Goal: Task Accomplishment & Management: Manage account settings

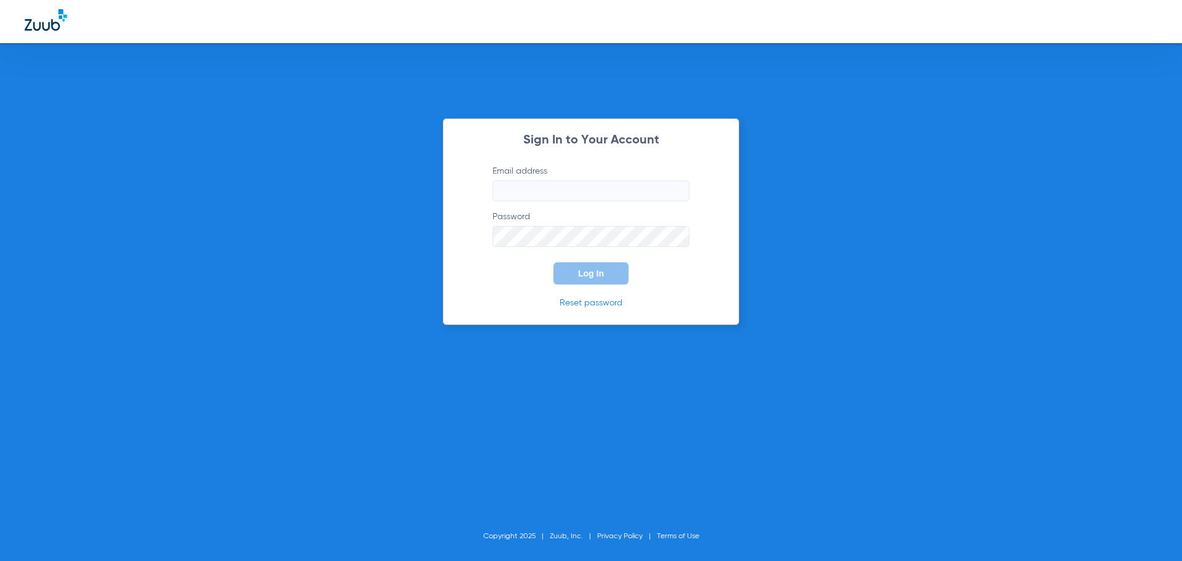
type input "[EMAIL_ADDRESS][DOMAIN_NAME]"
click at [593, 276] on span "Log In" at bounding box center [591, 273] width 26 height 10
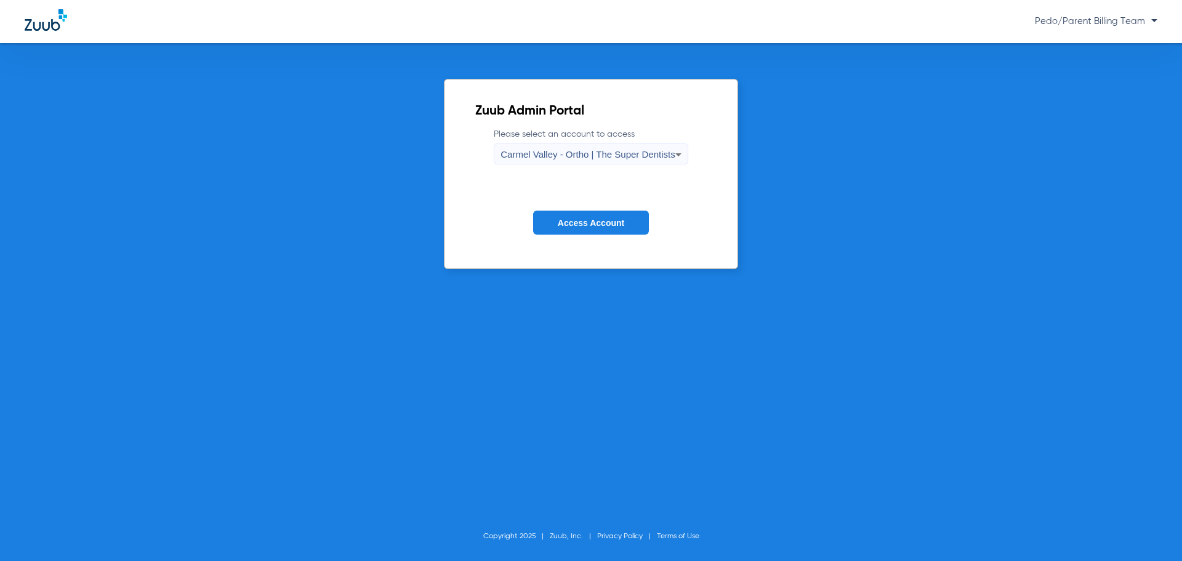
drag, startPoint x: 580, startPoint y: 488, endPoint x: 595, endPoint y: 417, distance: 72.8
click at [580, 488] on div "Zuub Admin Portal Please select an account to access [GEOGRAPHIC_DATA] - Ortho …" at bounding box center [591, 302] width 1182 height 518
click at [575, 152] on span "Carmel Valley - Ortho | The Super Dentists" at bounding box center [587, 154] width 174 height 10
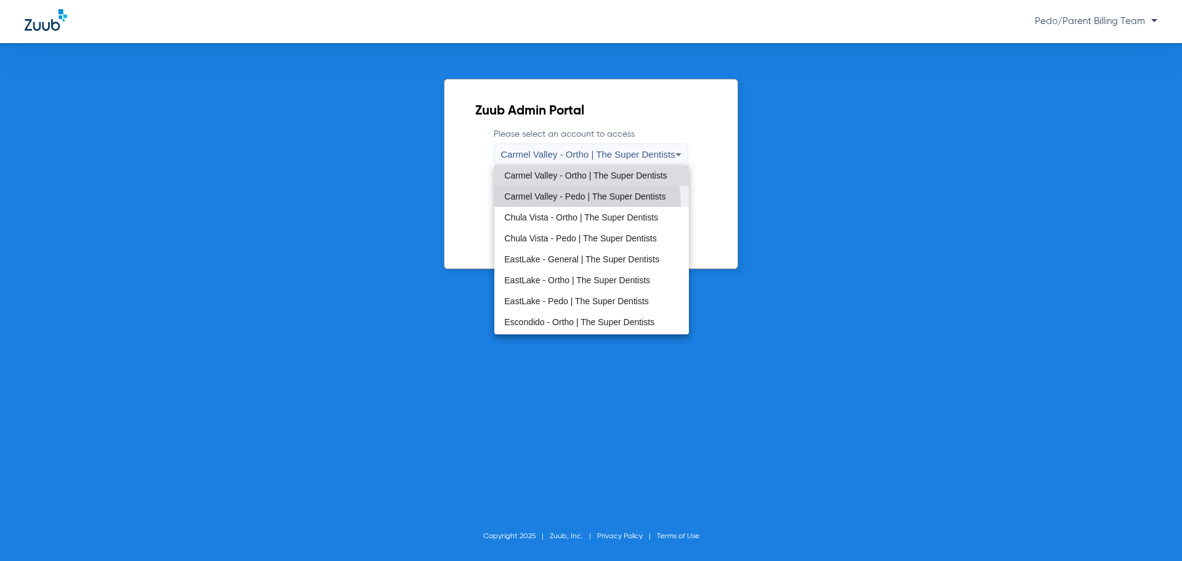
click at [571, 204] on mat-option "Carmel Valley - Pedo | The Super Dentists" at bounding box center [591, 196] width 194 height 21
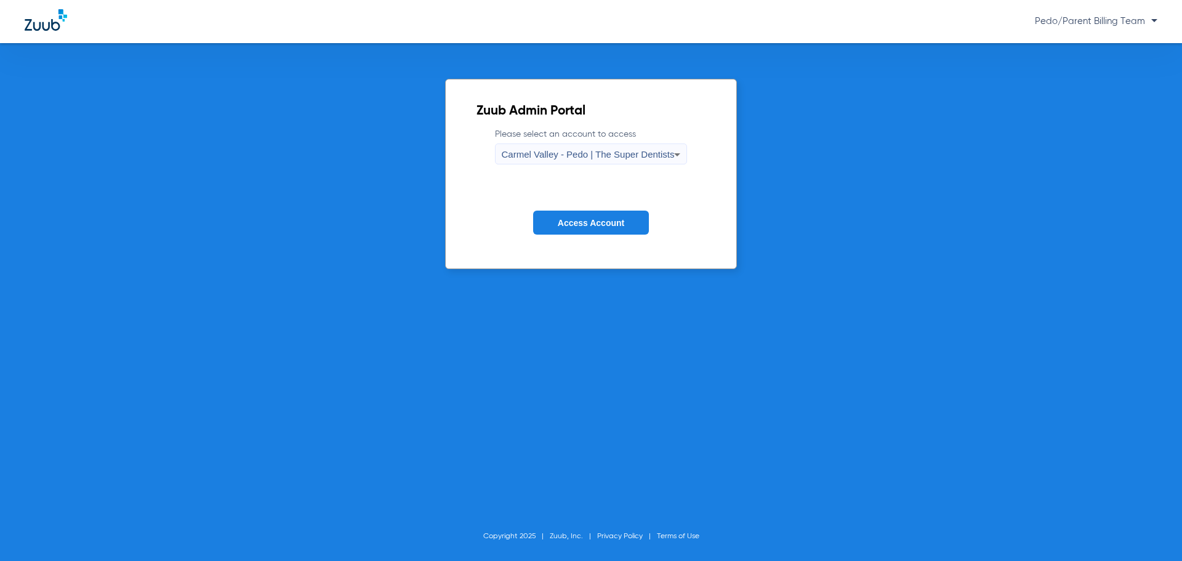
click at [580, 159] on span "Carmel Valley - Pedo | The Super Dentists" at bounding box center [588, 154] width 173 height 10
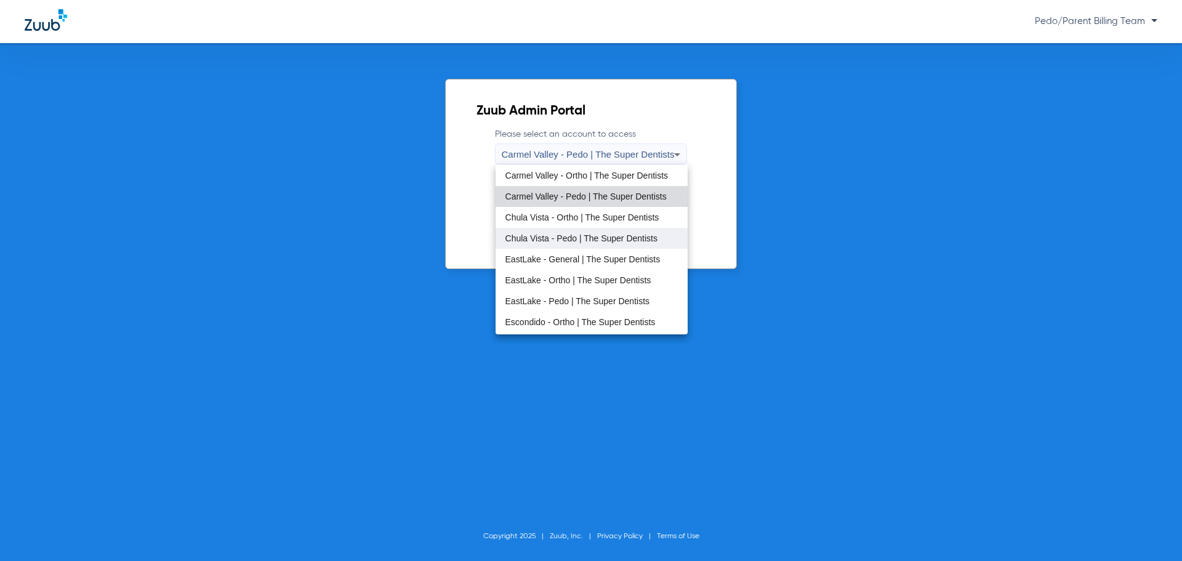
click at [574, 241] on span "Chula Vista - Pedo | The Super Dentists" at bounding box center [581, 238] width 152 height 9
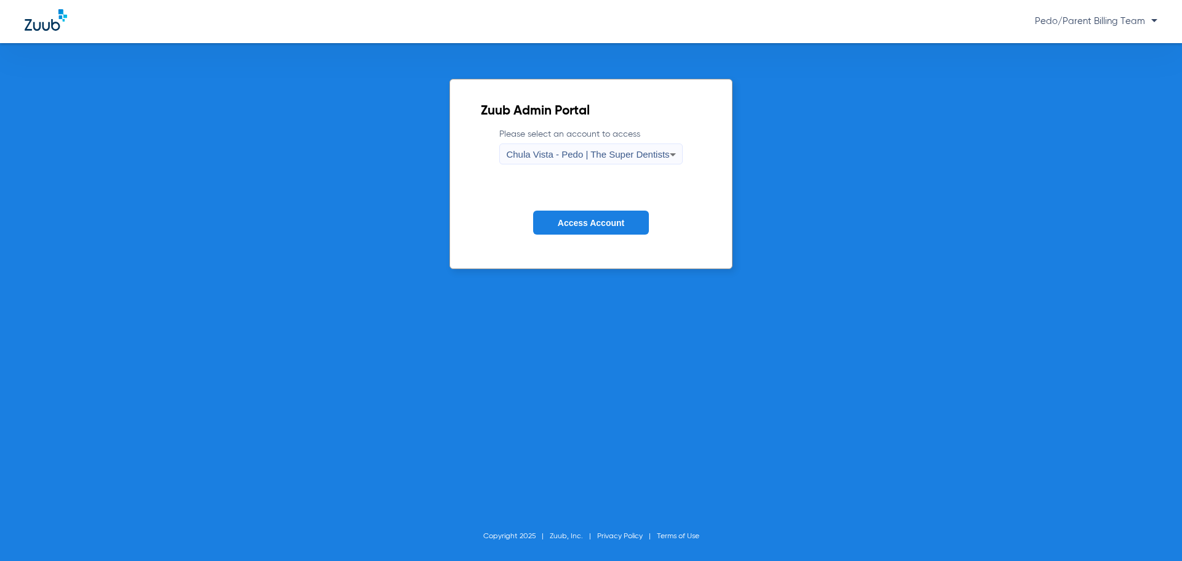
click at [588, 222] on span "Access Account" at bounding box center [591, 223] width 66 height 10
